Goal: Transaction & Acquisition: Download file/media

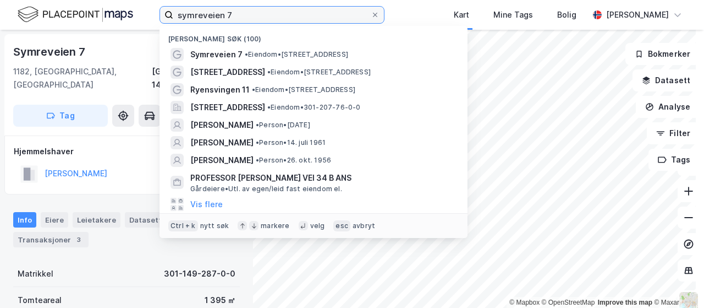
drag, startPoint x: 306, startPoint y: 14, endPoint x: 120, endPoint y: 13, distance: 186.0
click at [120, 13] on div "symreveien 7 Nylige søk (100) Symreveien 7 • Eiendom • [STREET_ADDRESS] • Eiend…" at bounding box center [352, 15] width 704 height 30
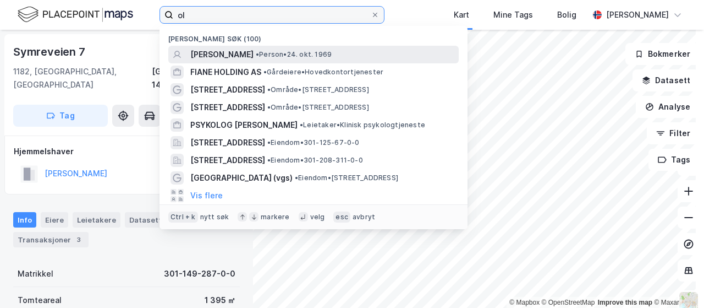
type input "ol"
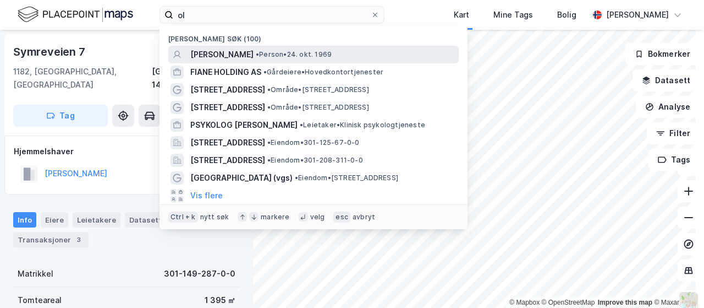
click at [247, 50] on span "[PERSON_NAME]" at bounding box center [221, 54] width 63 height 13
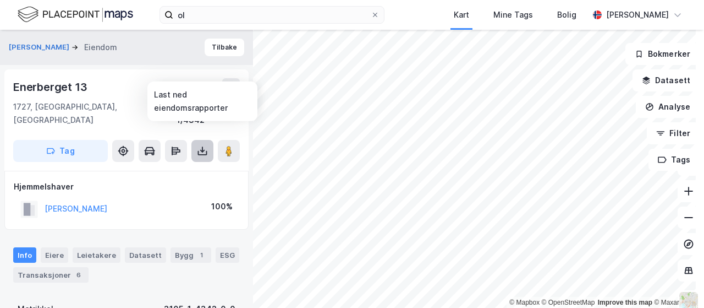
click at [206, 145] on icon at bounding box center [202, 150] width 11 height 11
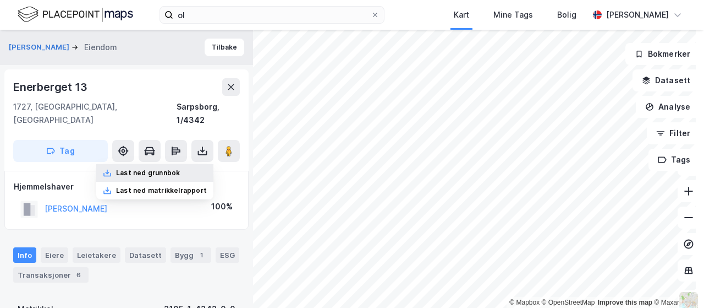
click at [158, 168] on div "Last ned grunnbok" at bounding box center [148, 172] width 64 height 9
